Goal: Task Accomplishment & Management: Manage account settings

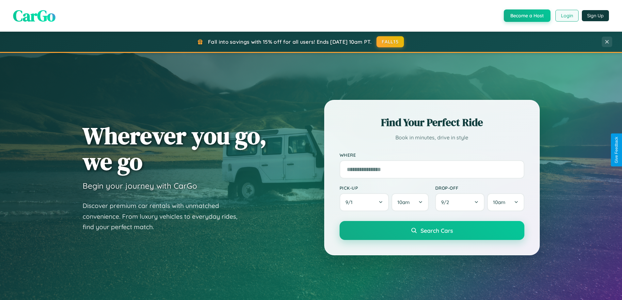
click at [566, 16] on button "Login" at bounding box center [566, 16] width 23 height 12
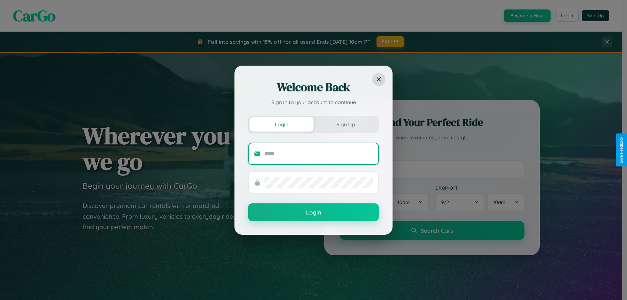
click at [319, 153] on input "text" at bounding box center [318, 153] width 108 height 10
type input "**********"
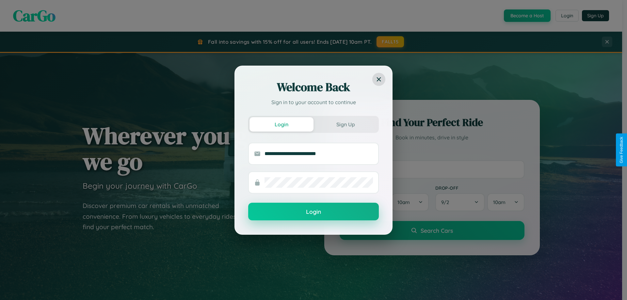
click at [313, 212] on button "Login" at bounding box center [313, 212] width 131 height 18
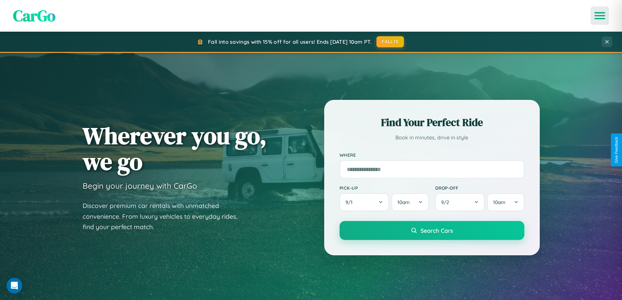
click at [600, 16] on icon "Open menu" at bounding box center [599, 16] width 9 height 6
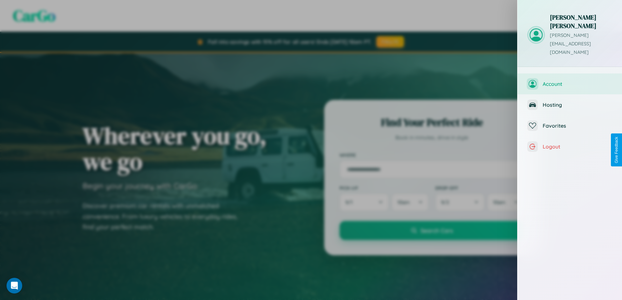
click at [570, 81] on span "Account" at bounding box center [577, 84] width 70 height 7
